Goal: Navigation & Orientation: Find specific page/section

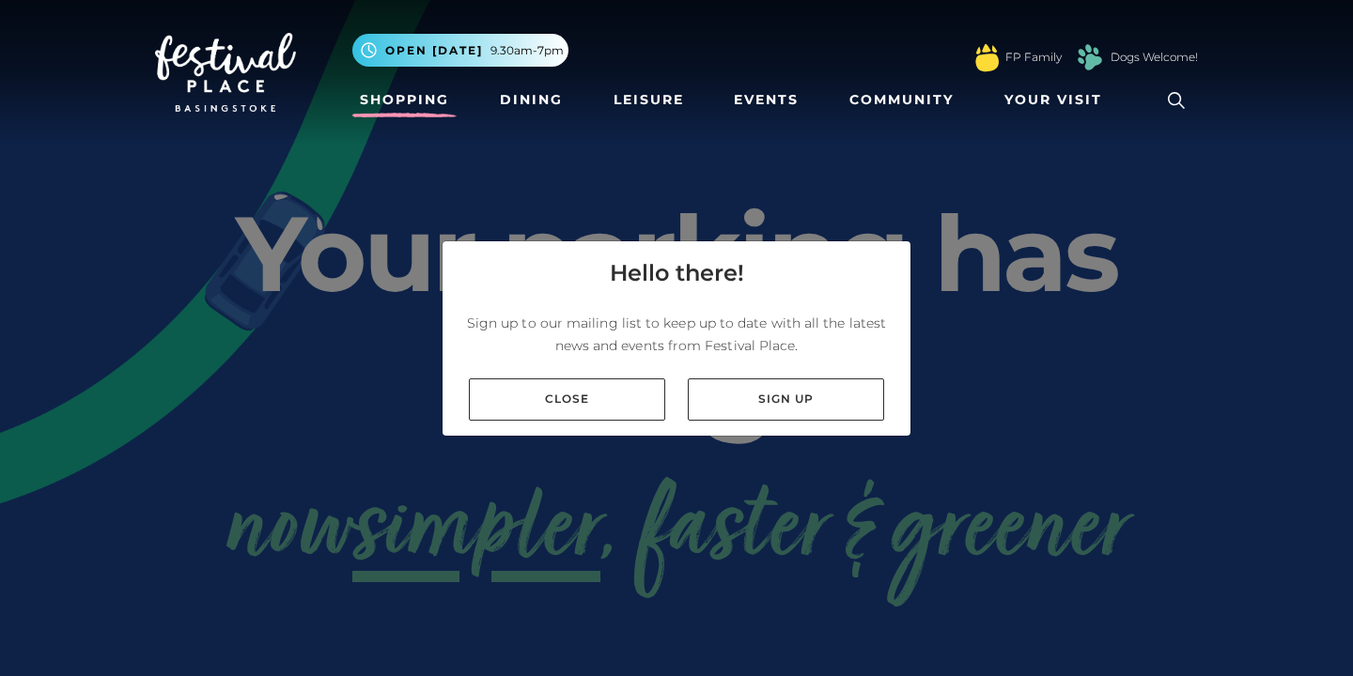
click at [426, 97] on link "Shopping" at bounding box center [404, 100] width 104 height 35
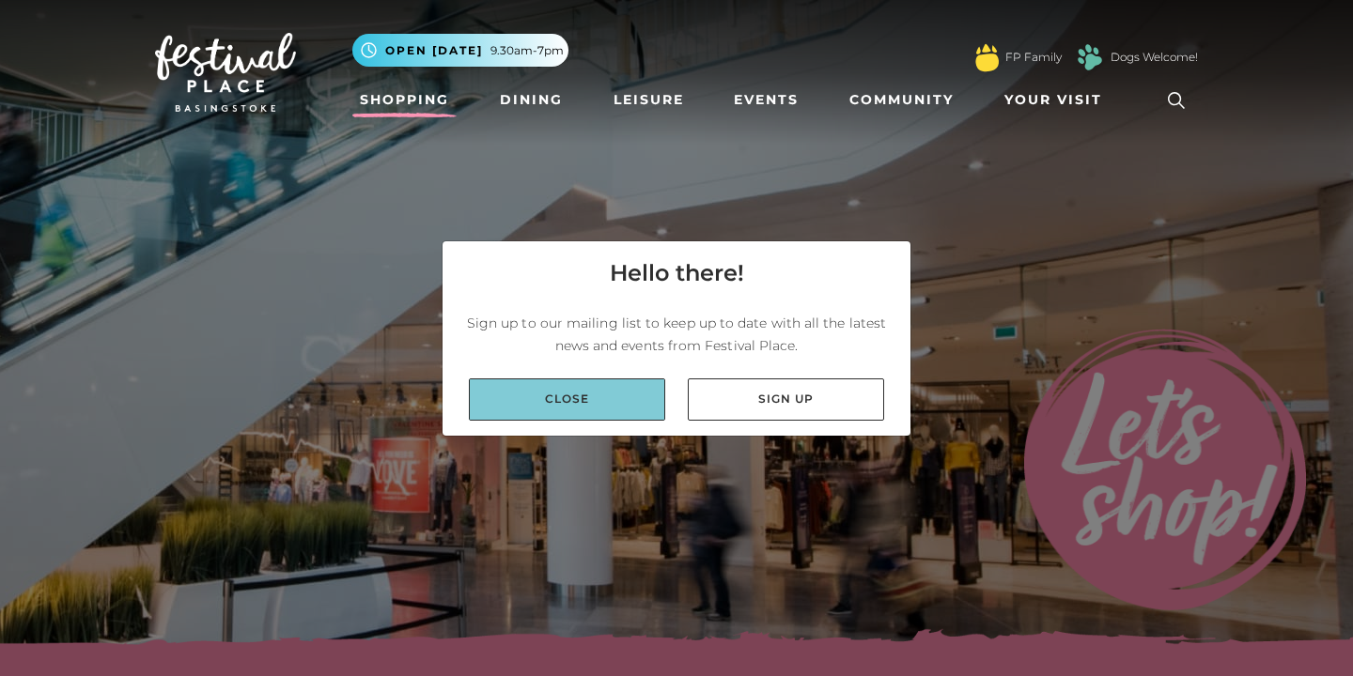
click at [595, 400] on link "Close" at bounding box center [567, 400] width 196 height 42
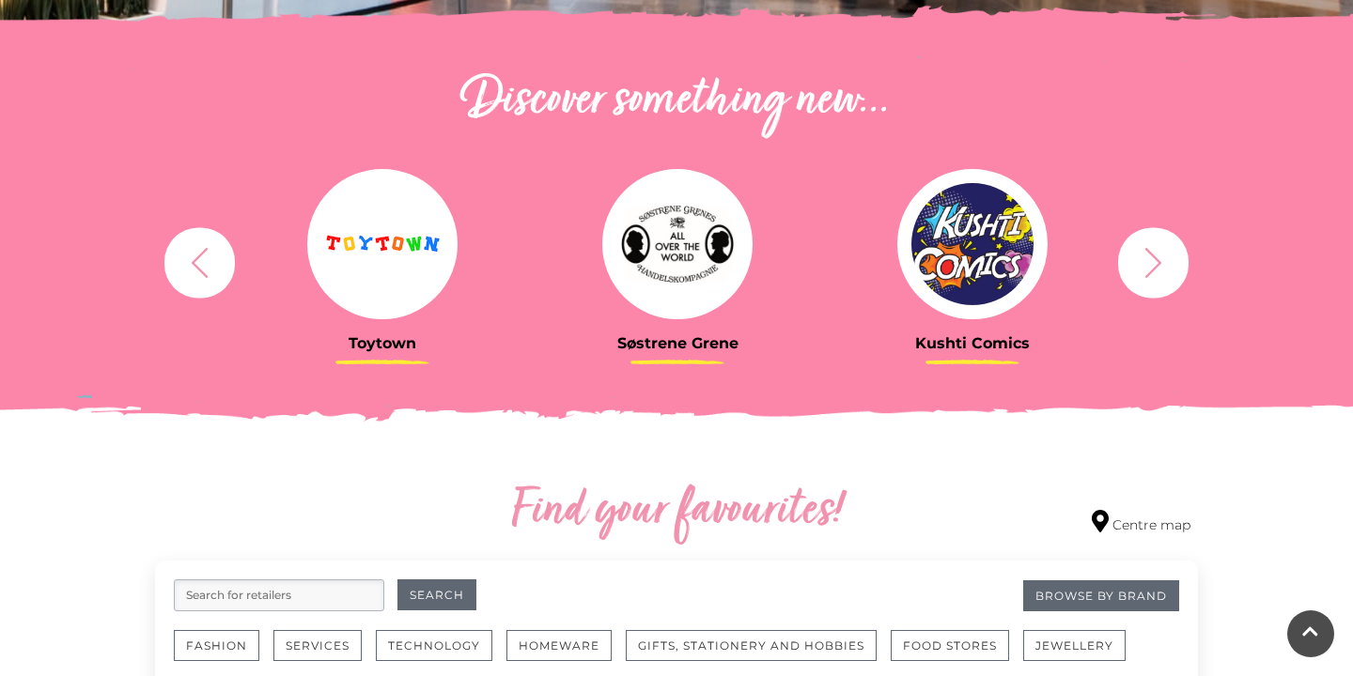
scroll to position [620, 0]
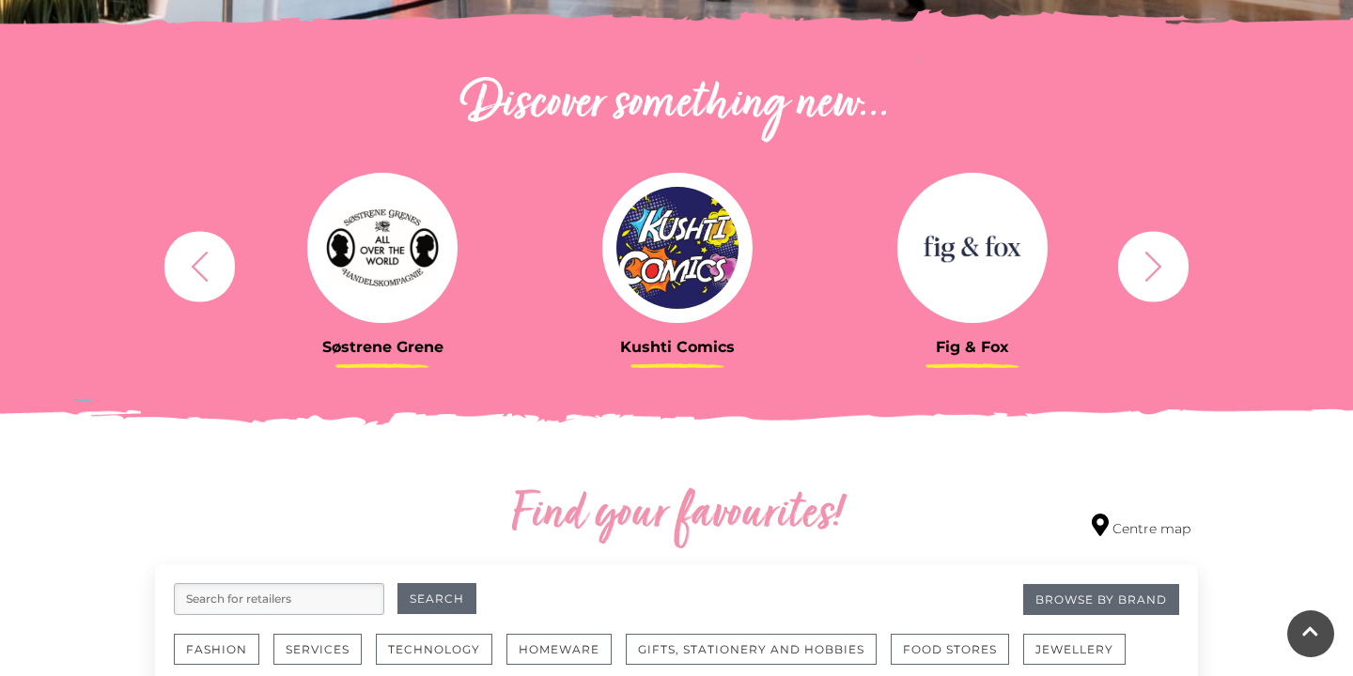
click at [1161, 273] on icon "button" at bounding box center [1153, 266] width 35 height 35
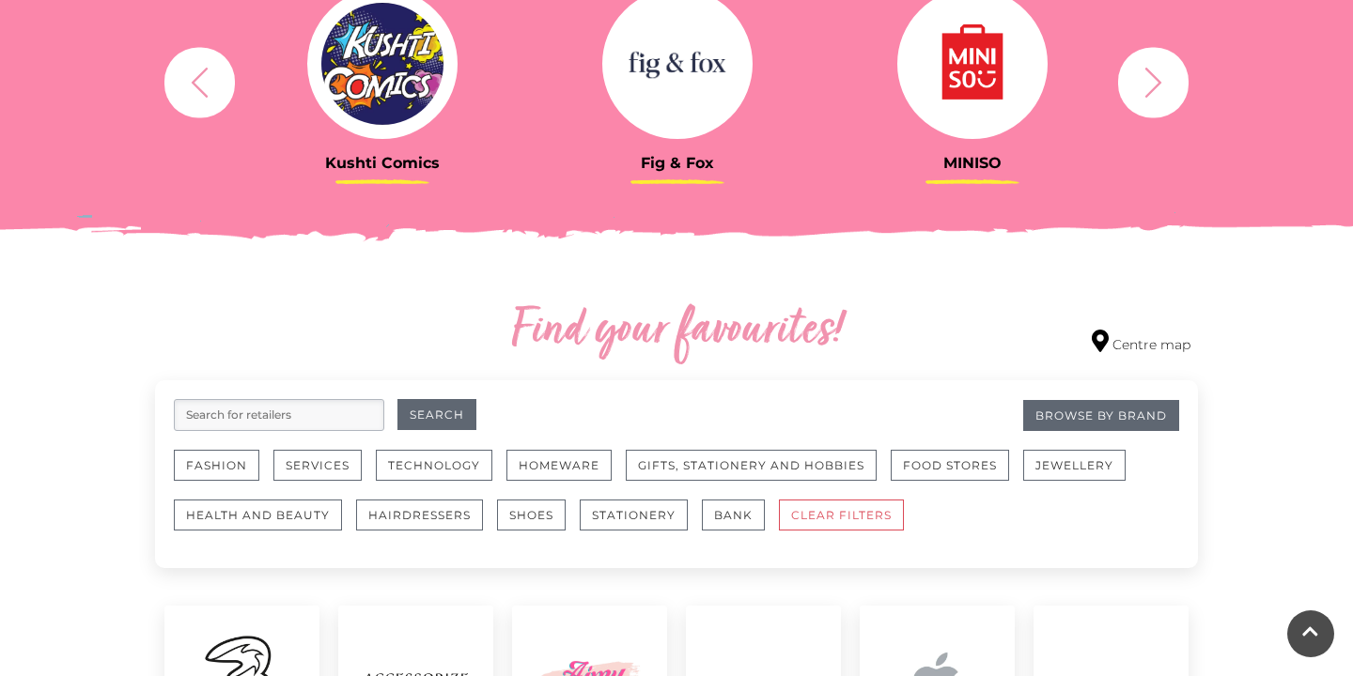
scroll to position [807, 0]
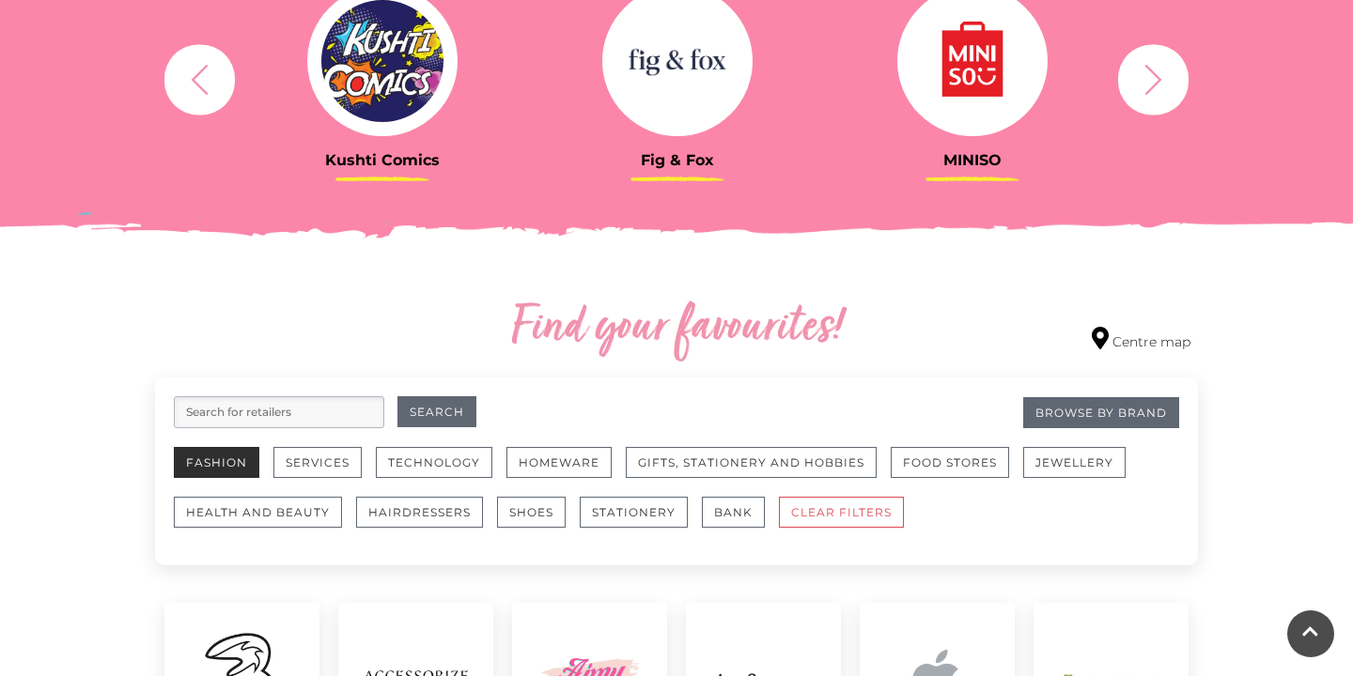
click at [201, 458] on button "Fashion" at bounding box center [217, 462] width 86 height 31
